Goal: Navigation & Orientation: Find specific page/section

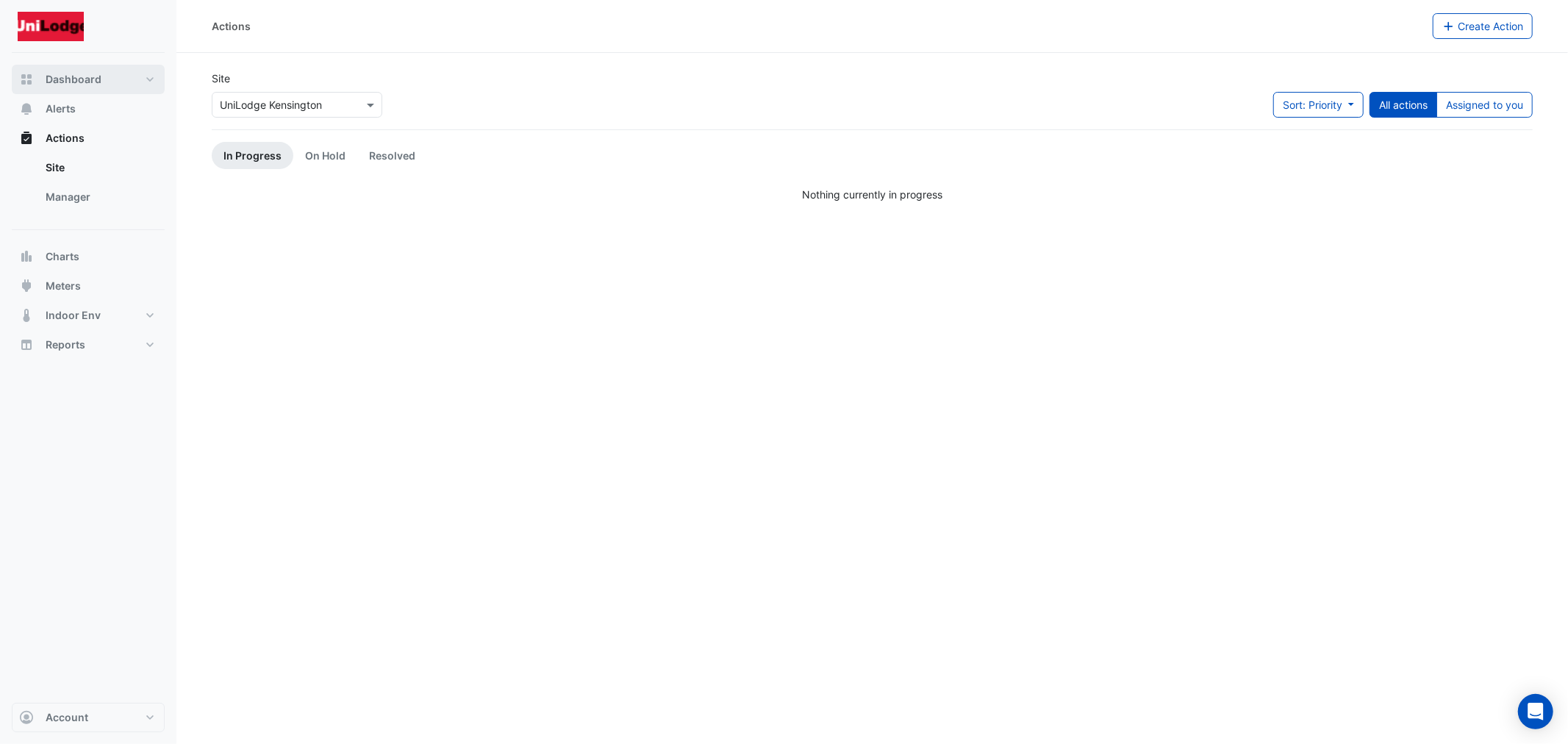
click at [50, 89] on button "Dashboard" at bounding box center [88, 80] width 153 height 30
select select "***"
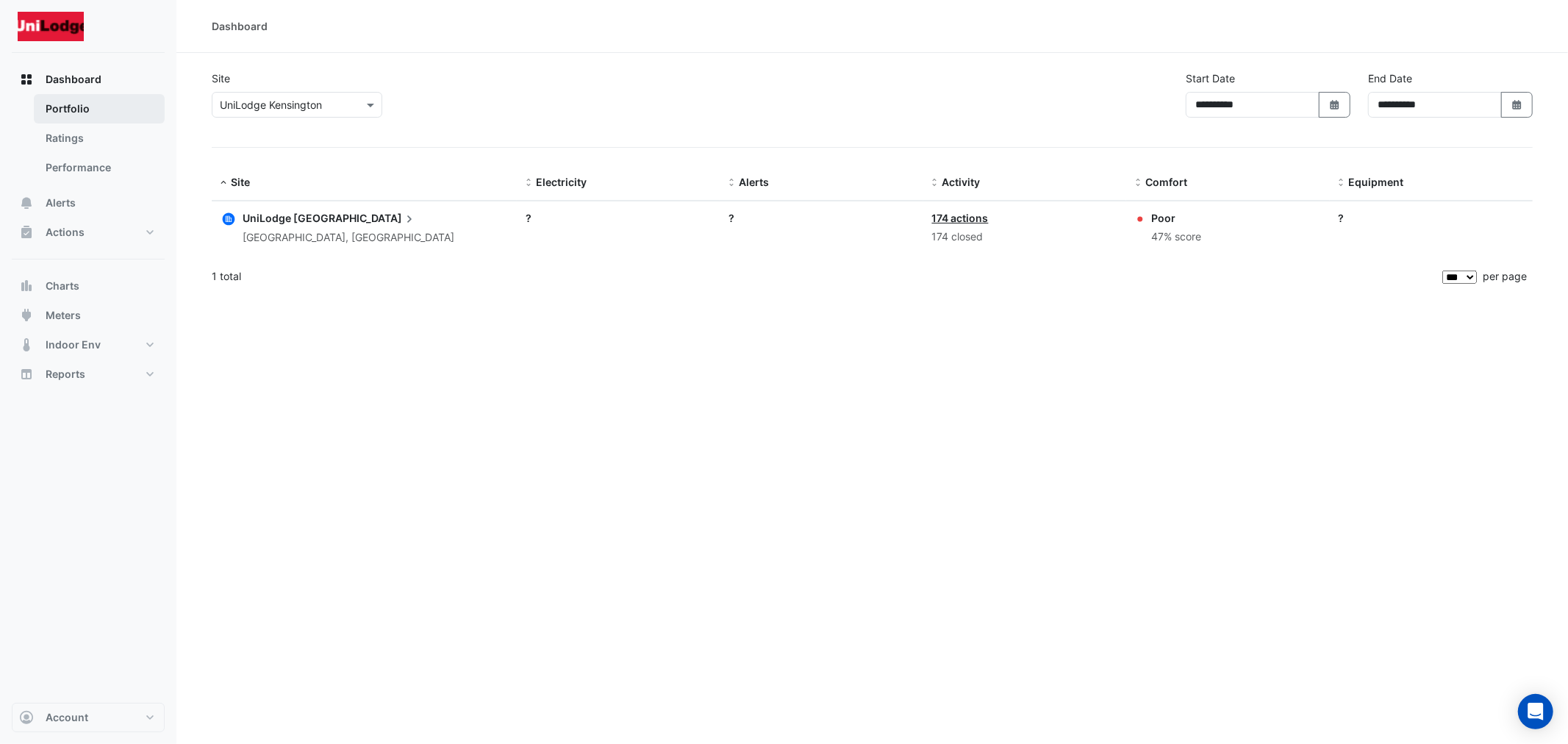
click at [45, 106] on link "Portfolio" at bounding box center [99, 109] width 131 height 30
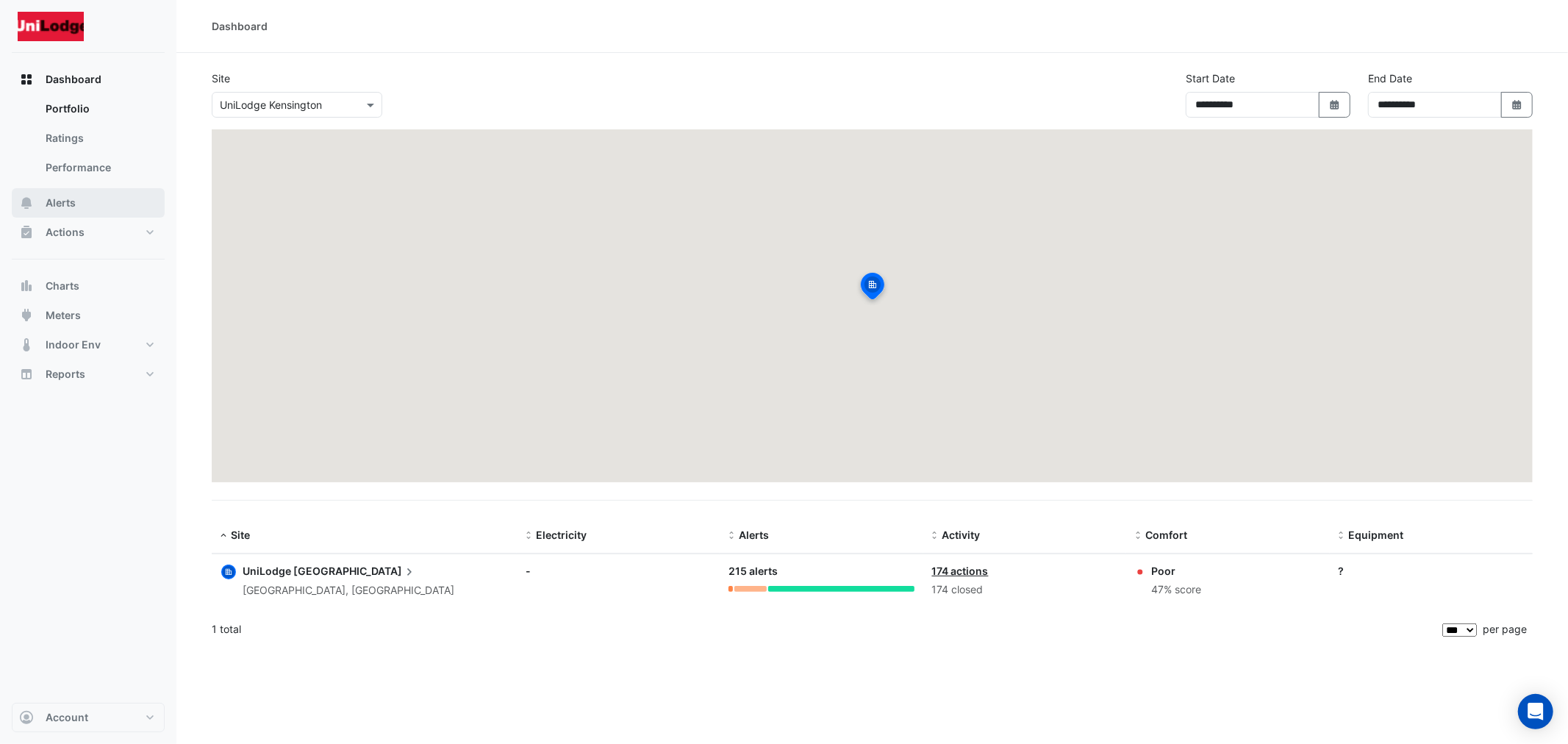
click at [61, 202] on span "Alerts" at bounding box center [61, 203] width 30 height 15
